Goal: Task Accomplishment & Management: Manage account settings

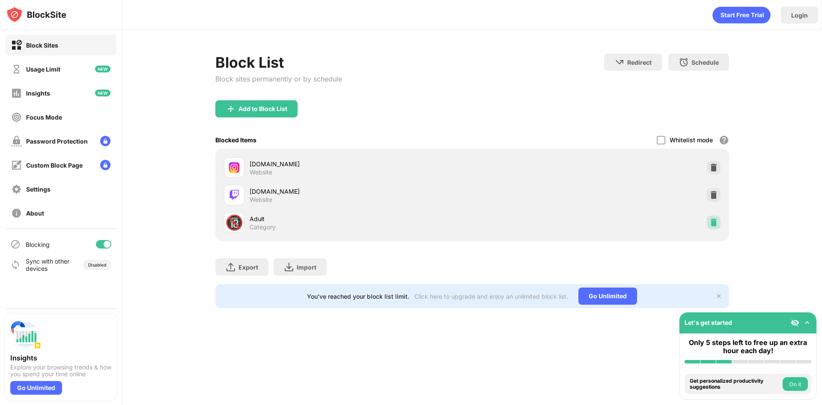
click at [710, 225] on img at bounding box center [714, 222] width 9 height 9
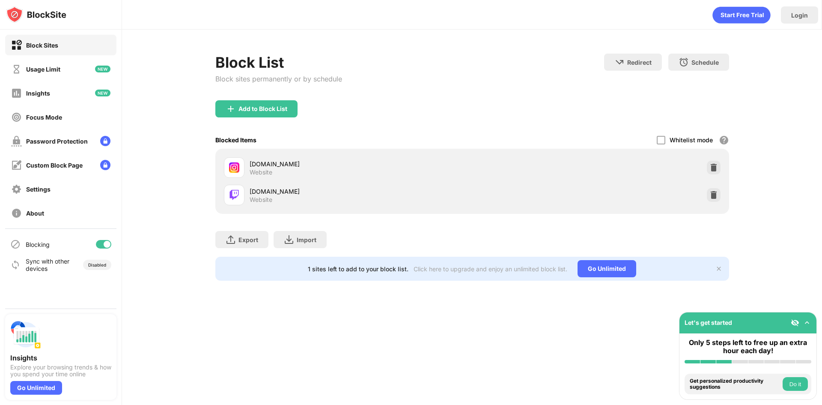
click at [223, 119] on div "Add to Block List" at bounding box center [472, 115] width 514 height 31
click at [230, 108] on img at bounding box center [231, 109] width 10 height 10
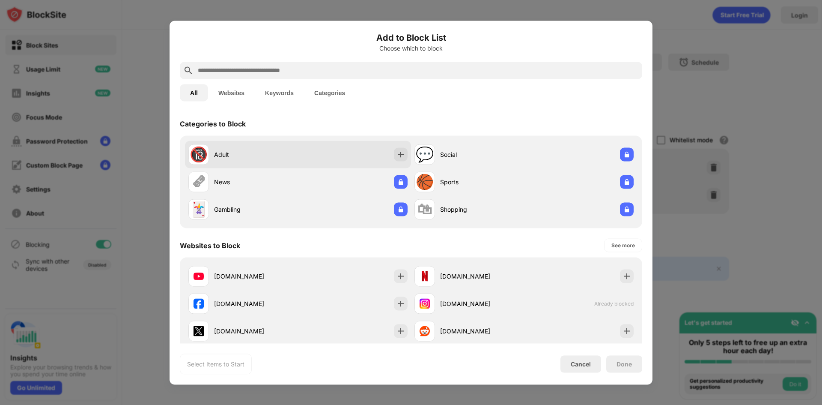
click at [253, 152] on div "Adult" at bounding box center [256, 154] width 84 height 9
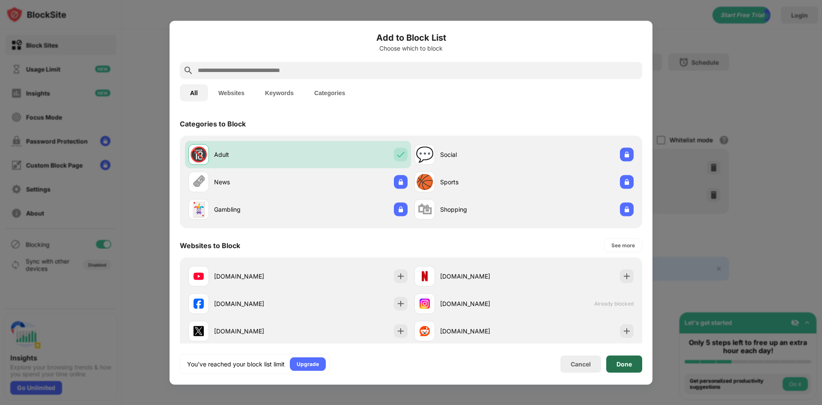
click at [616, 368] on div "Done" at bounding box center [625, 363] width 36 height 17
